Goal: Task Accomplishment & Management: Manage account settings

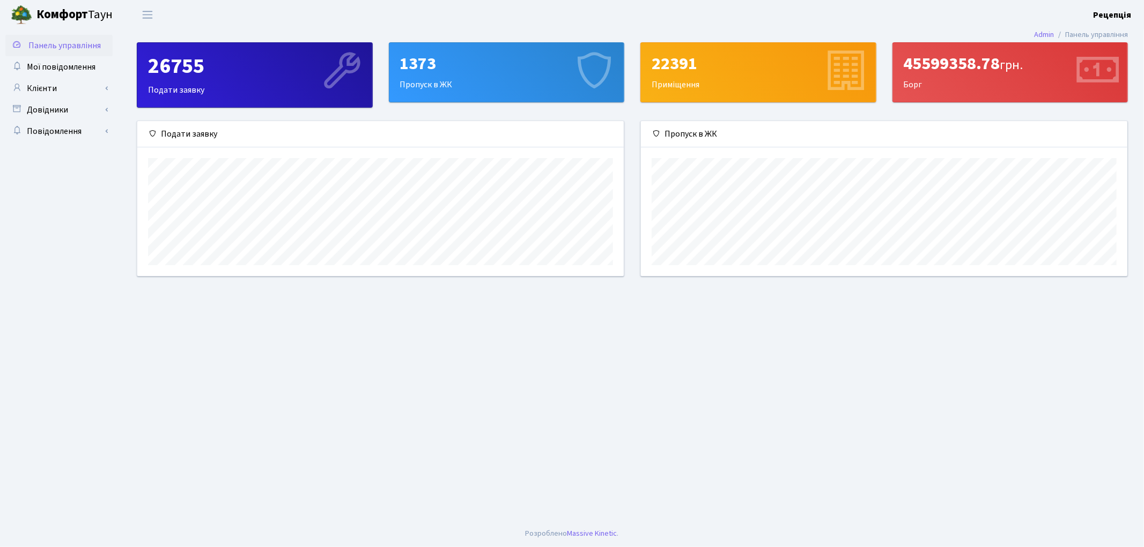
scroll to position [154, 486]
click at [49, 88] on link "Клієнти" at bounding box center [58, 88] width 107 height 21
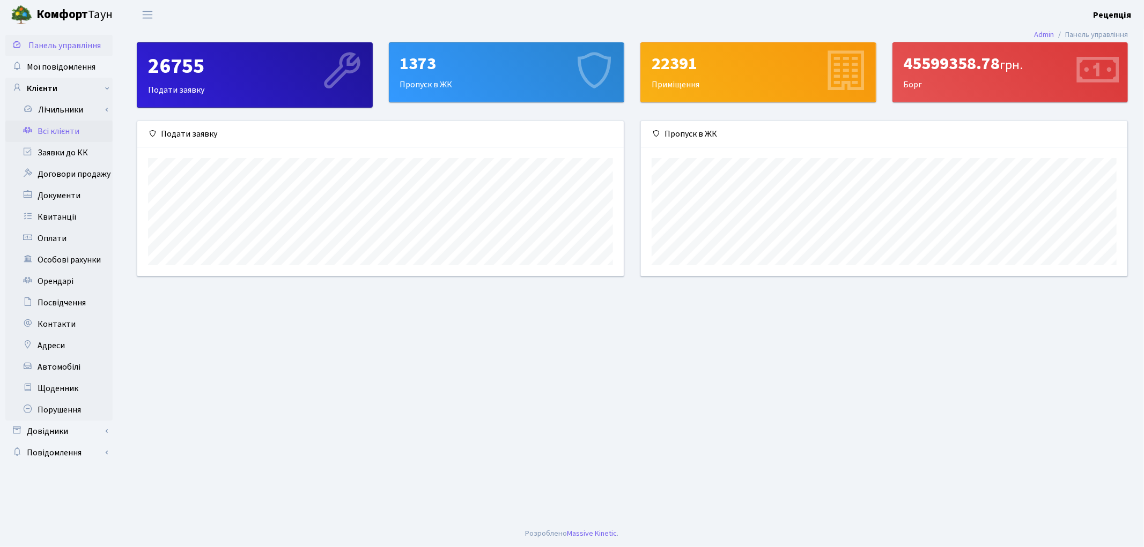
click at [55, 127] on link "Всі клієнти" at bounding box center [58, 131] width 107 height 21
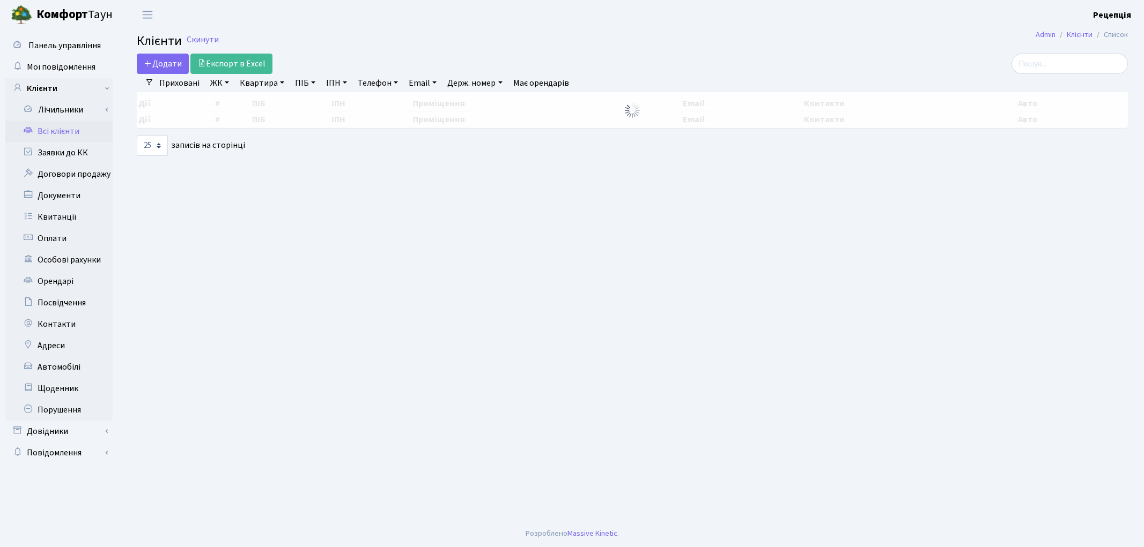
select select "25"
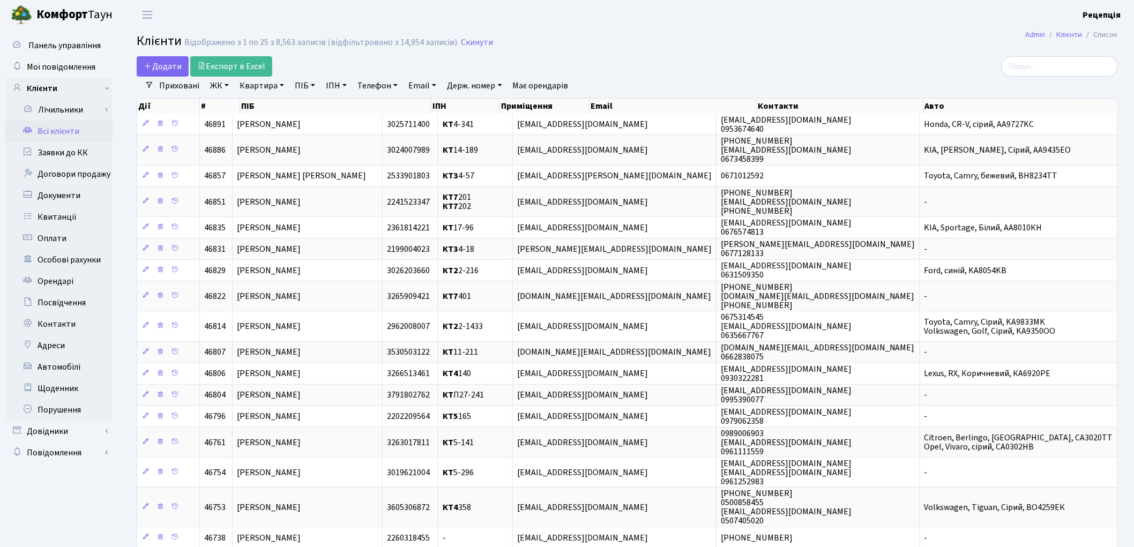
click at [219, 90] on link "ЖК" at bounding box center [219, 86] width 27 height 18
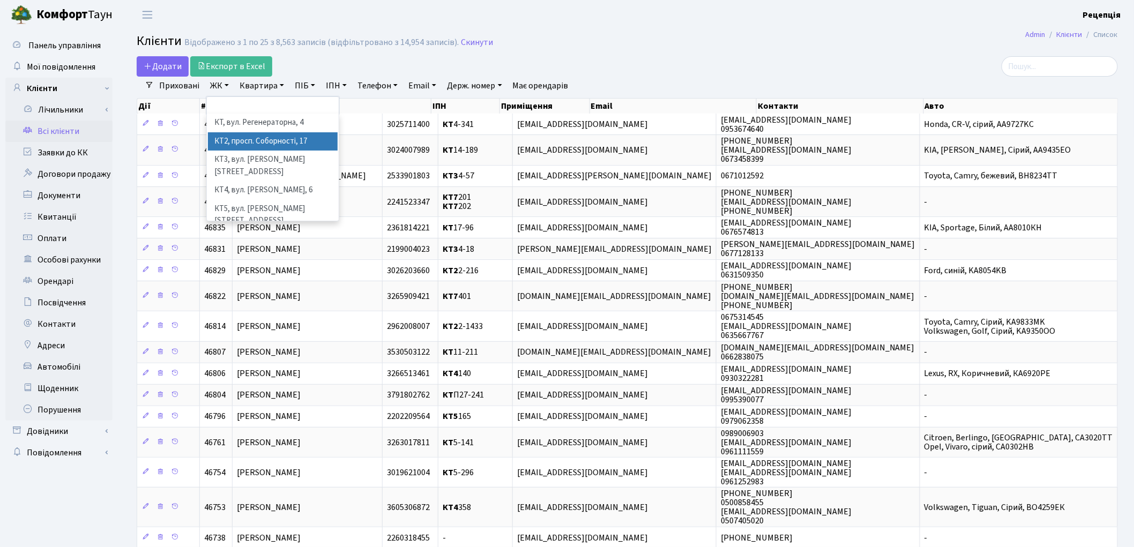
click at [250, 138] on li "КТ2, просп. Соборності, 17" at bounding box center [273, 141] width 130 height 19
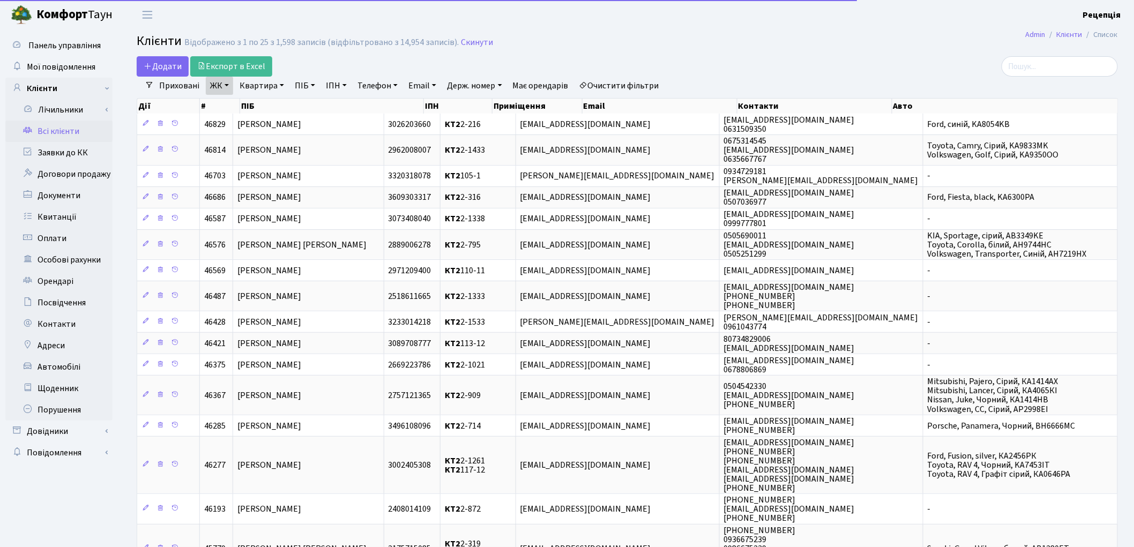
click at [262, 82] on link "Квартира" at bounding box center [261, 86] width 53 height 18
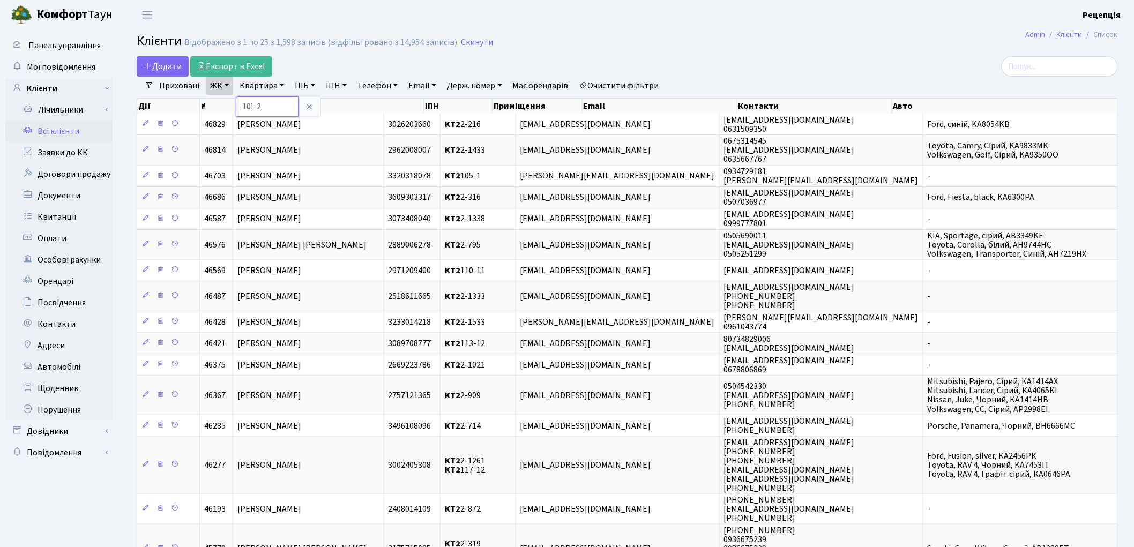
type input "101-2"
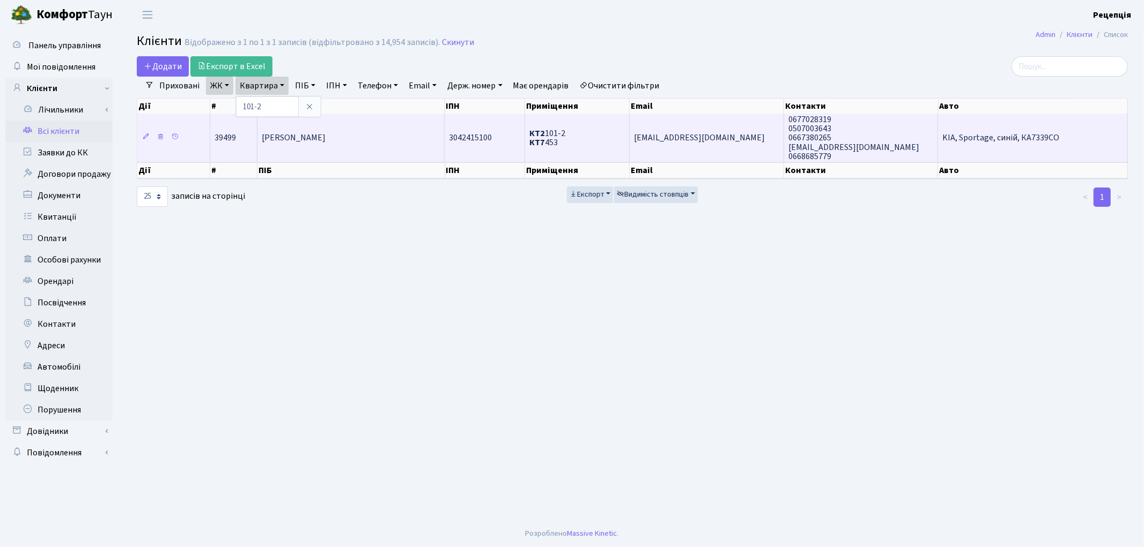
click at [379, 140] on td "Булгакова Валерія Валеріївна" at bounding box center [350, 138] width 187 height 48
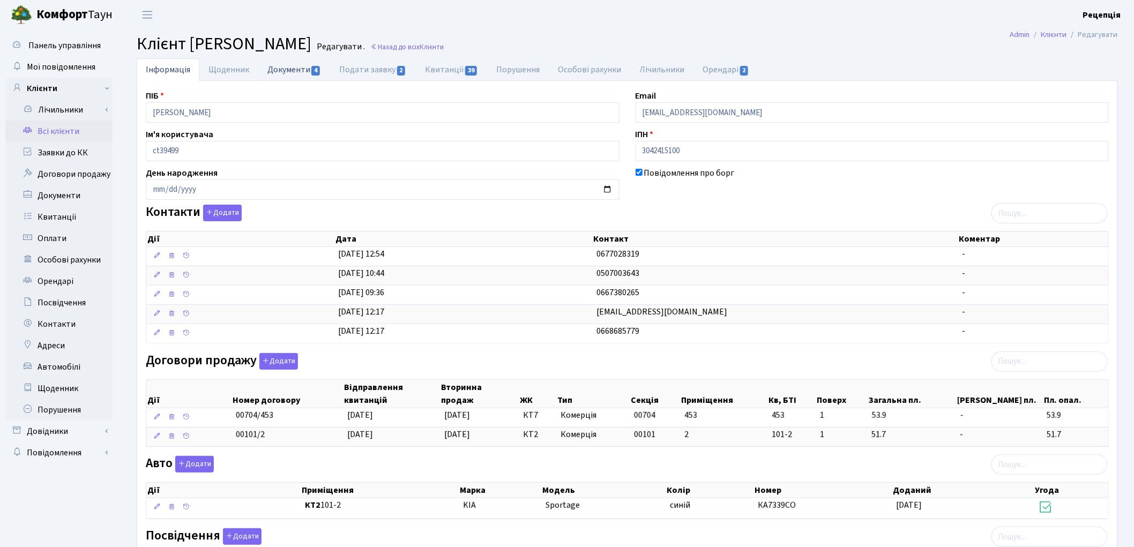
click at [308, 74] on link "Документи 4" at bounding box center [294, 69] width 72 height 22
select select "25"
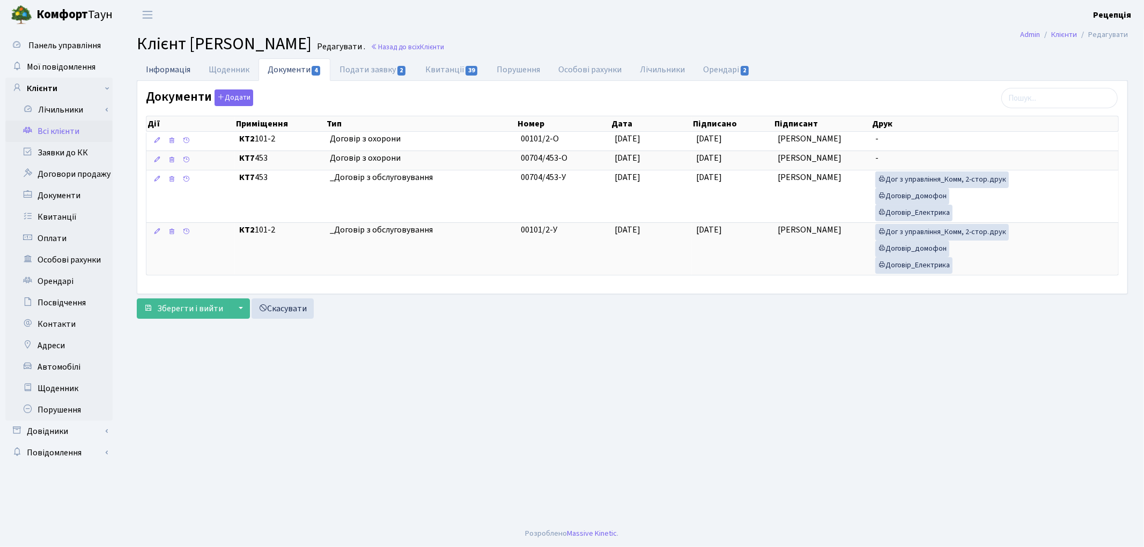
click at [187, 76] on link "Інформація" at bounding box center [168, 69] width 63 height 22
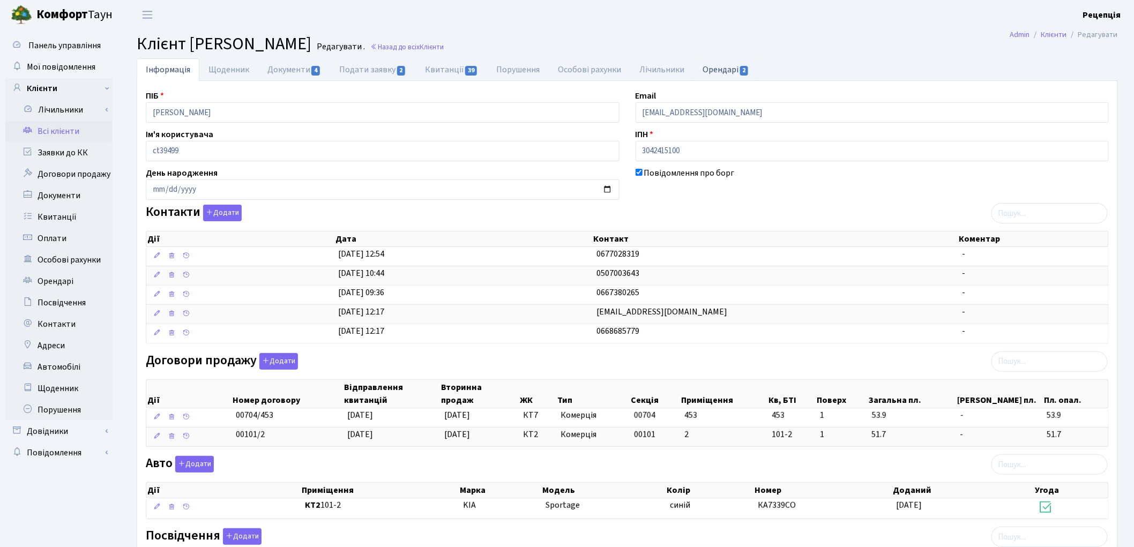
click at [723, 63] on link "Орендарі 2" at bounding box center [726, 69] width 65 height 22
select select "25"
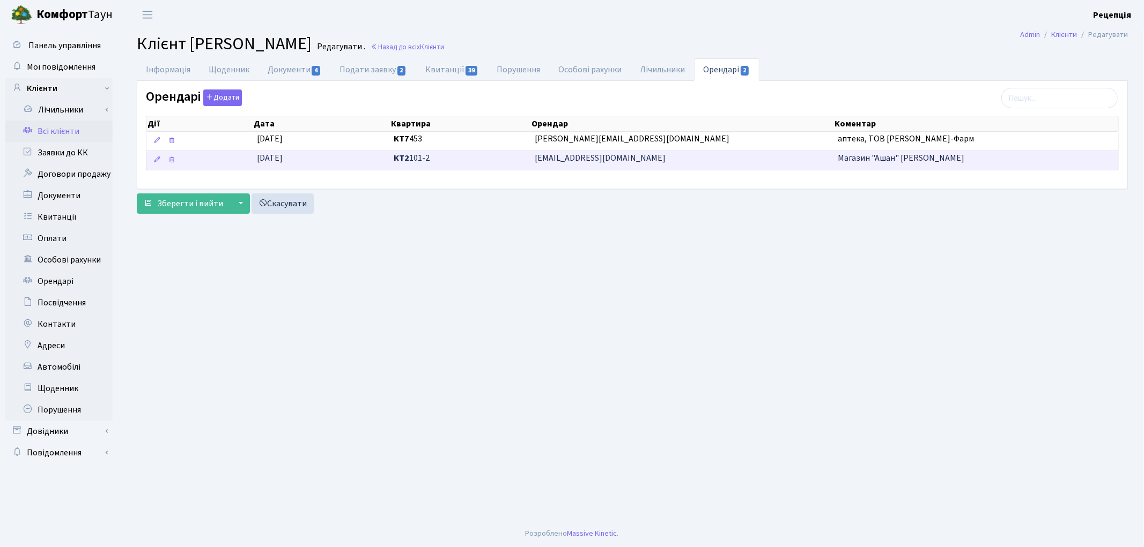
click at [604, 164] on span "sfedorovichev@auchan.ua" at bounding box center [682, 158] width 295 height 12
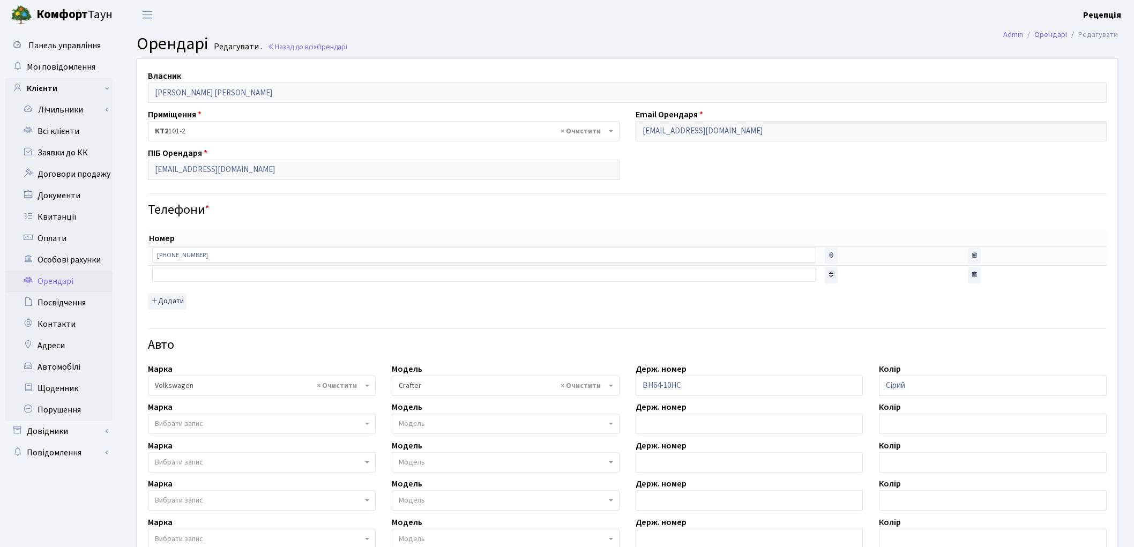
select select "2452"
click at [61, 129] on link "Всі клієнти" at bounding box center [58, 131] width 107 height 21
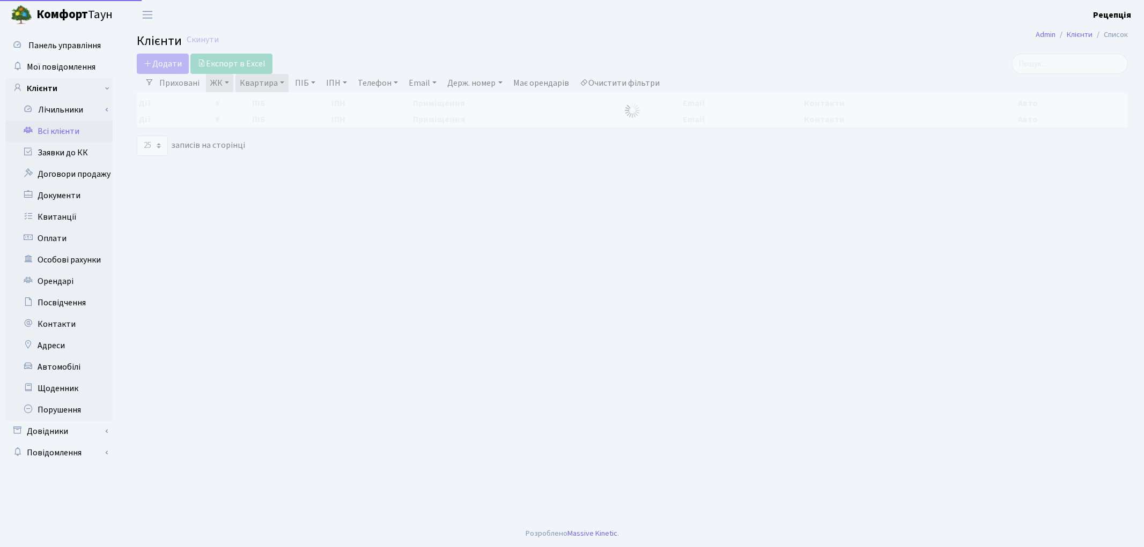
select select "25"
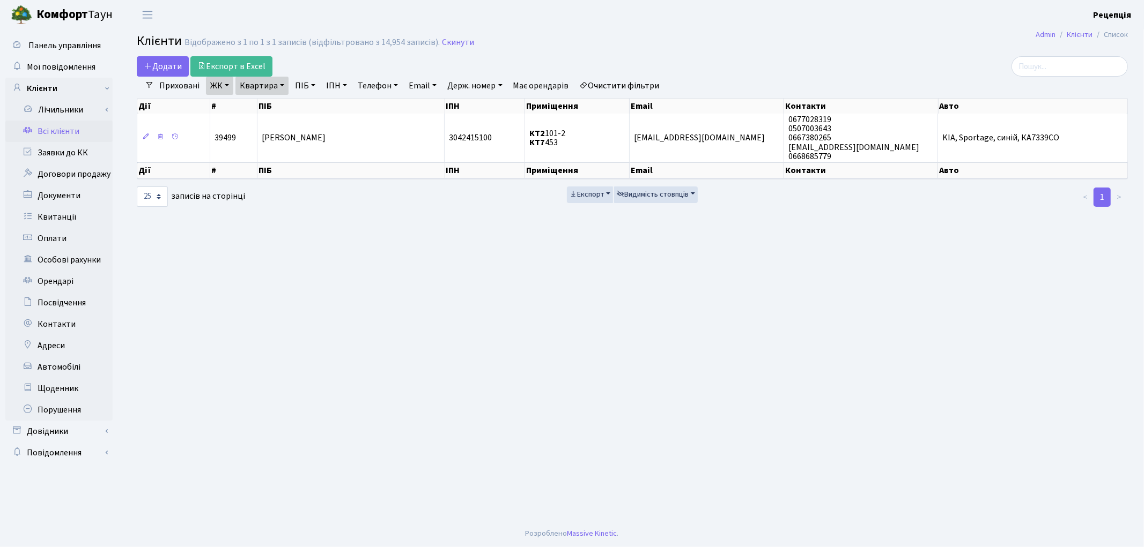
click at [640, 83] on link "Очистити фільтри" at bounding box center [619, 86] width 88 height 18
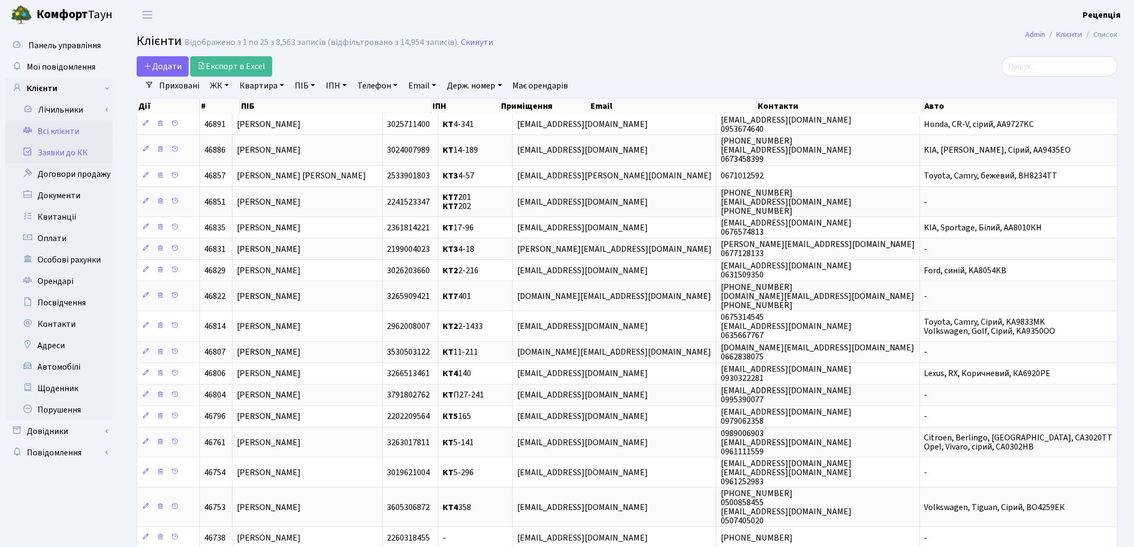
click at [75, 154] on link "Заявки до КК" at bounding box center [58, 152] width 107 height 21
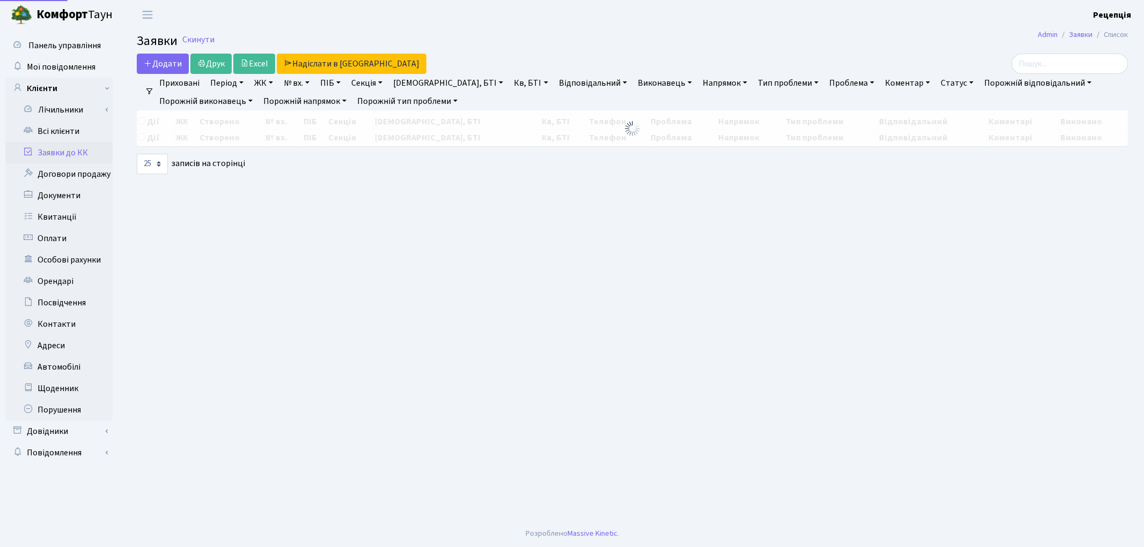
select select "25"
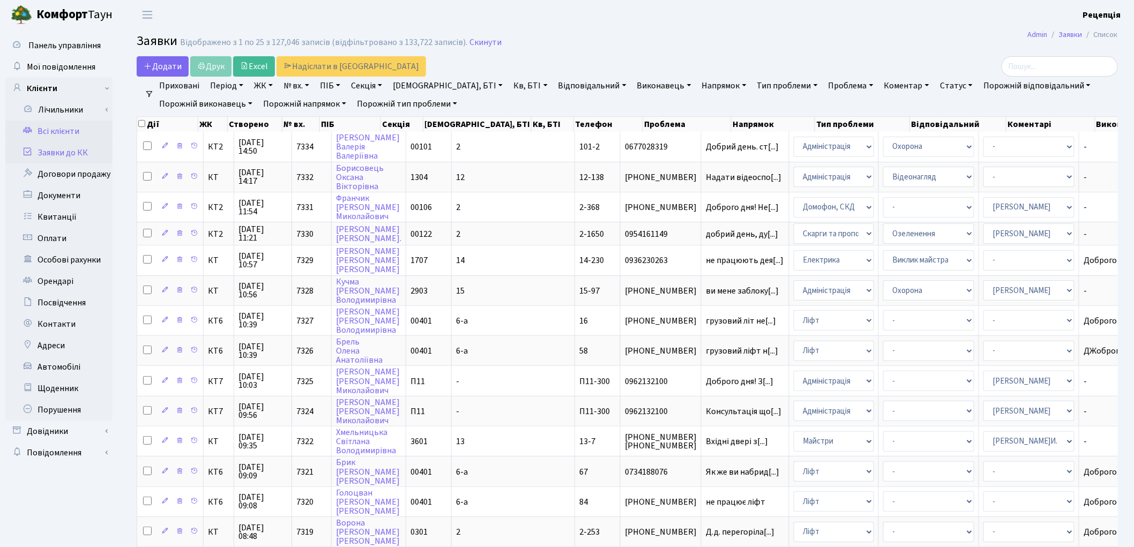
click at [75, 122] on link "Всі клієнти" at bounding box center [58, 131] width 107 height 21
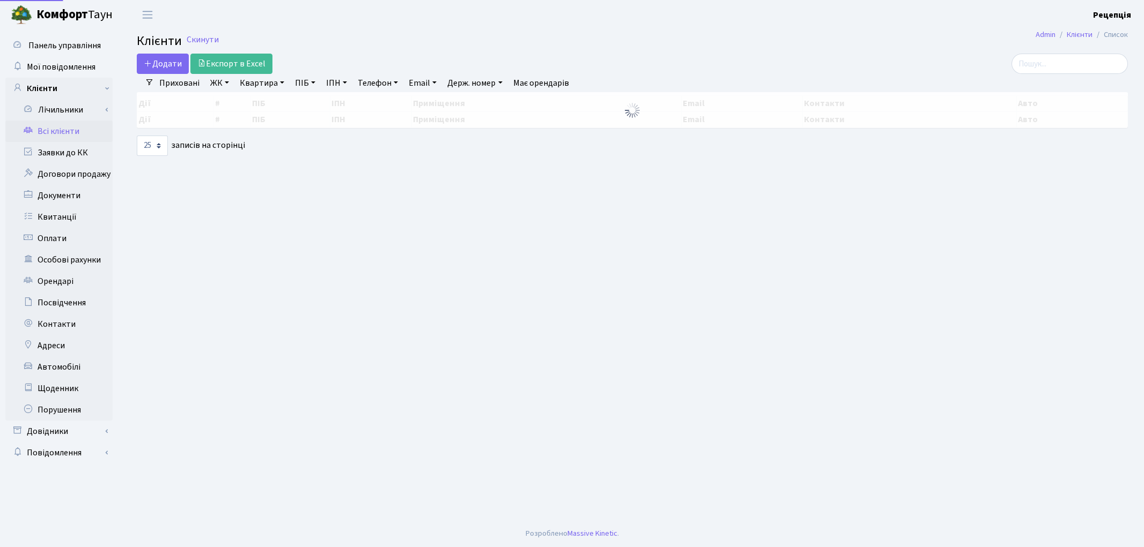
select select "25"
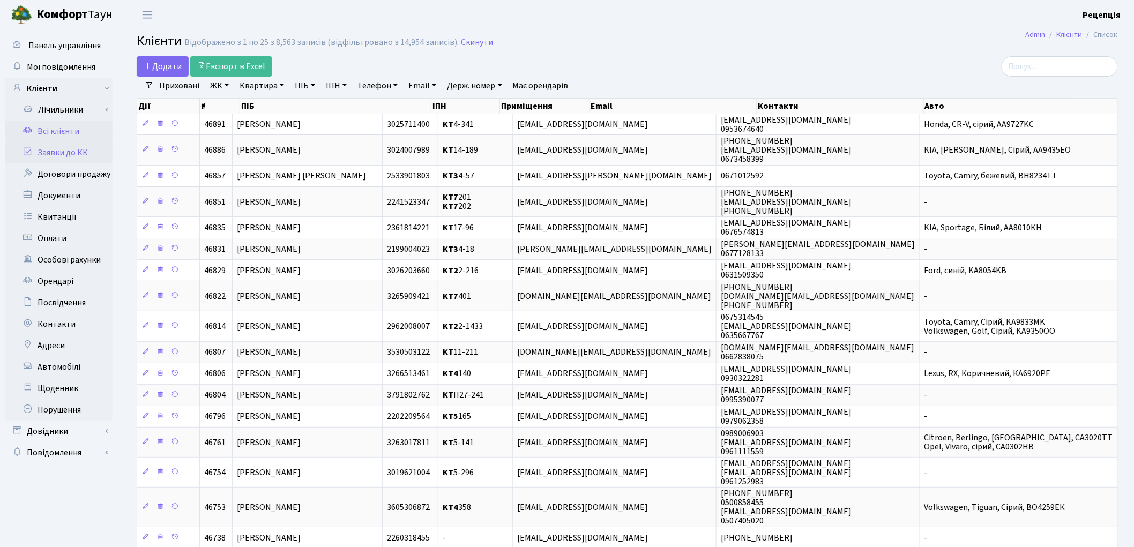
click at [86, 148] on link "Заявки до КК" at bounding box center [58, 152] width 107 height 21
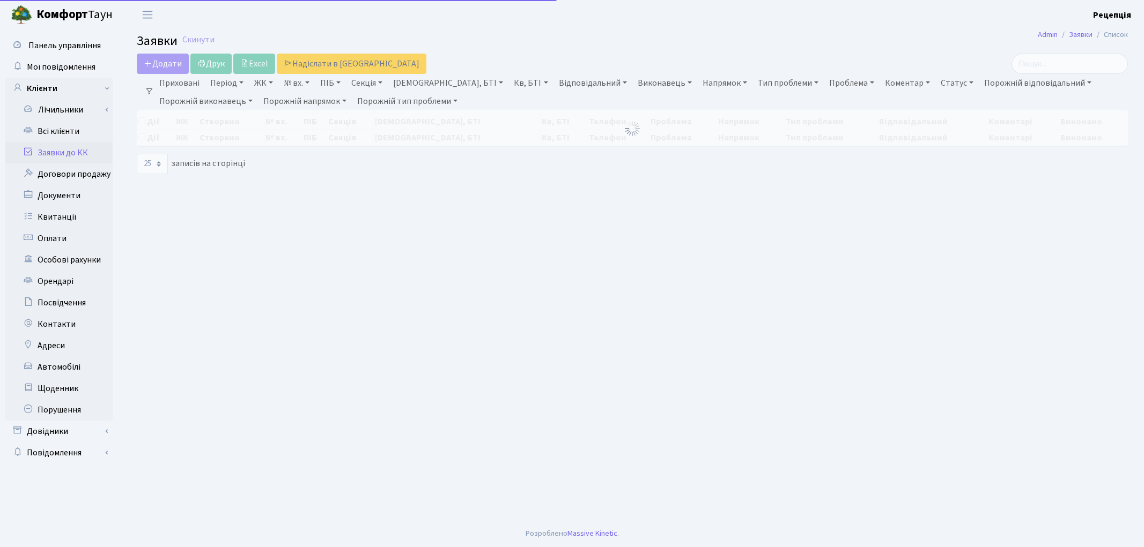
select select "25"
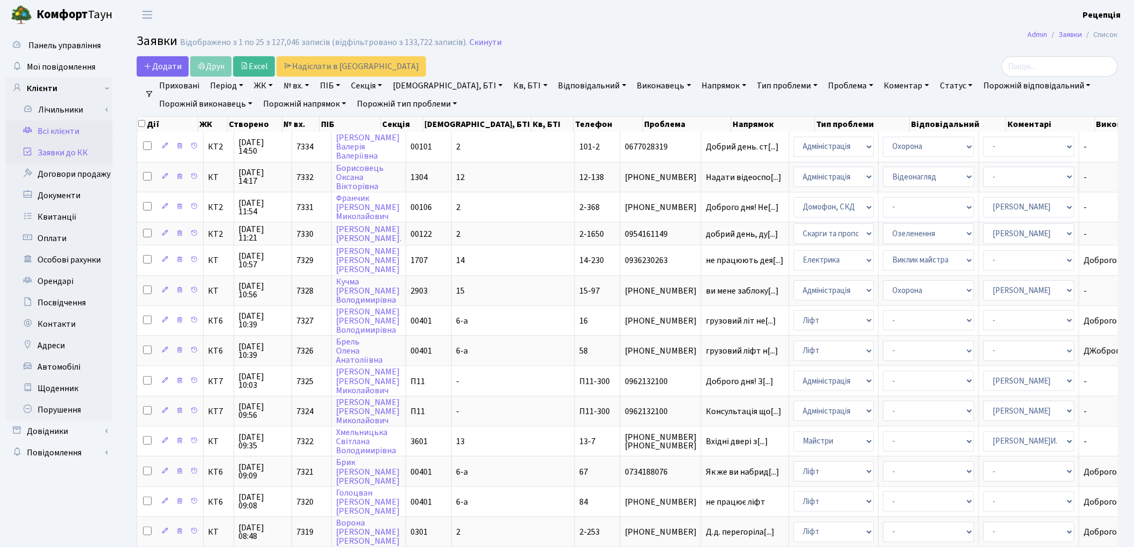
click at [71, 129] on link "Всі клієнти" at bounding box center [58, 131] width 107 height 21
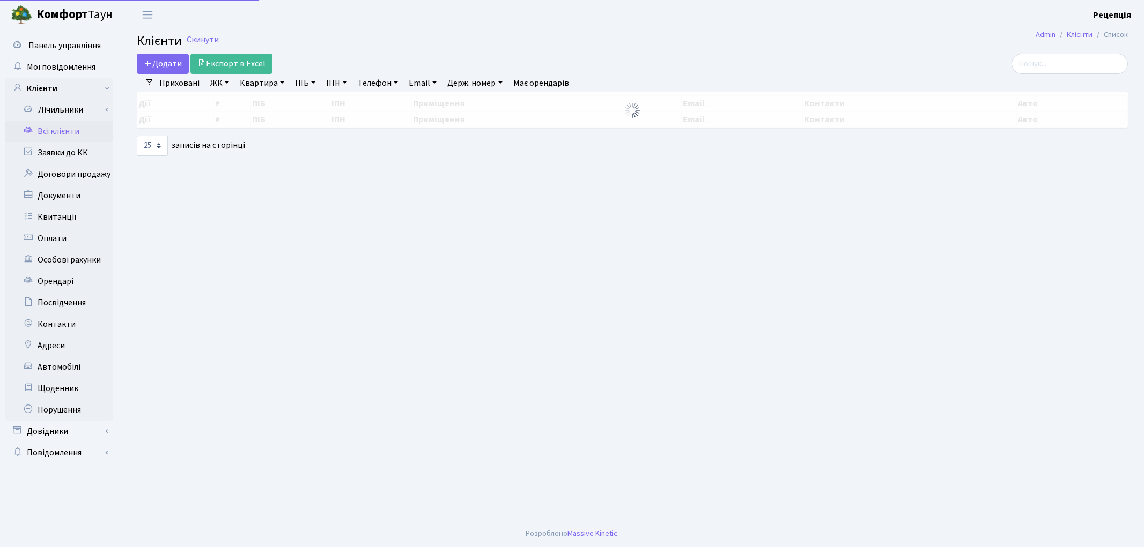
select select "25"
